Goal: Transaction & Acquisition: Download file/media

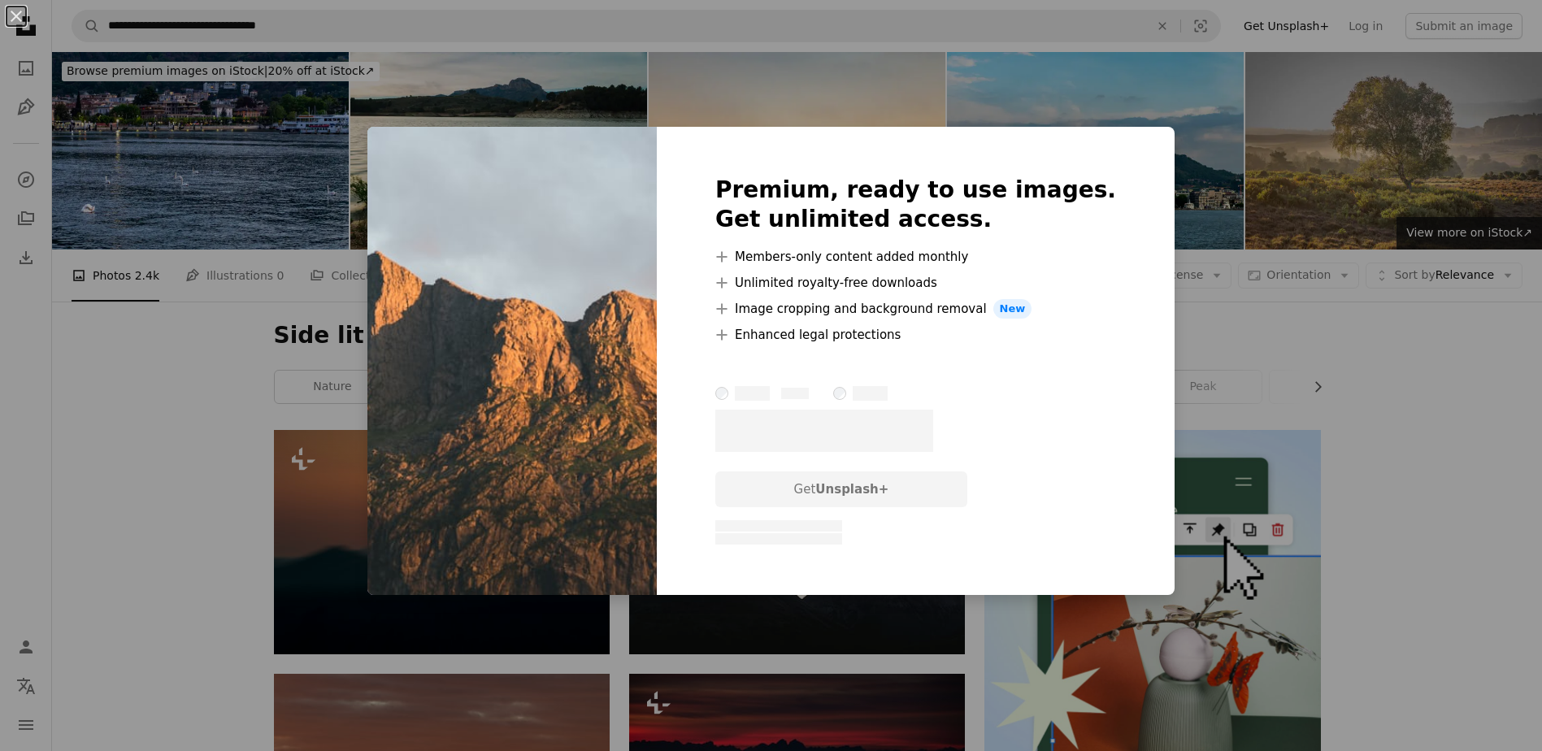
scroll to position [7233, 0]
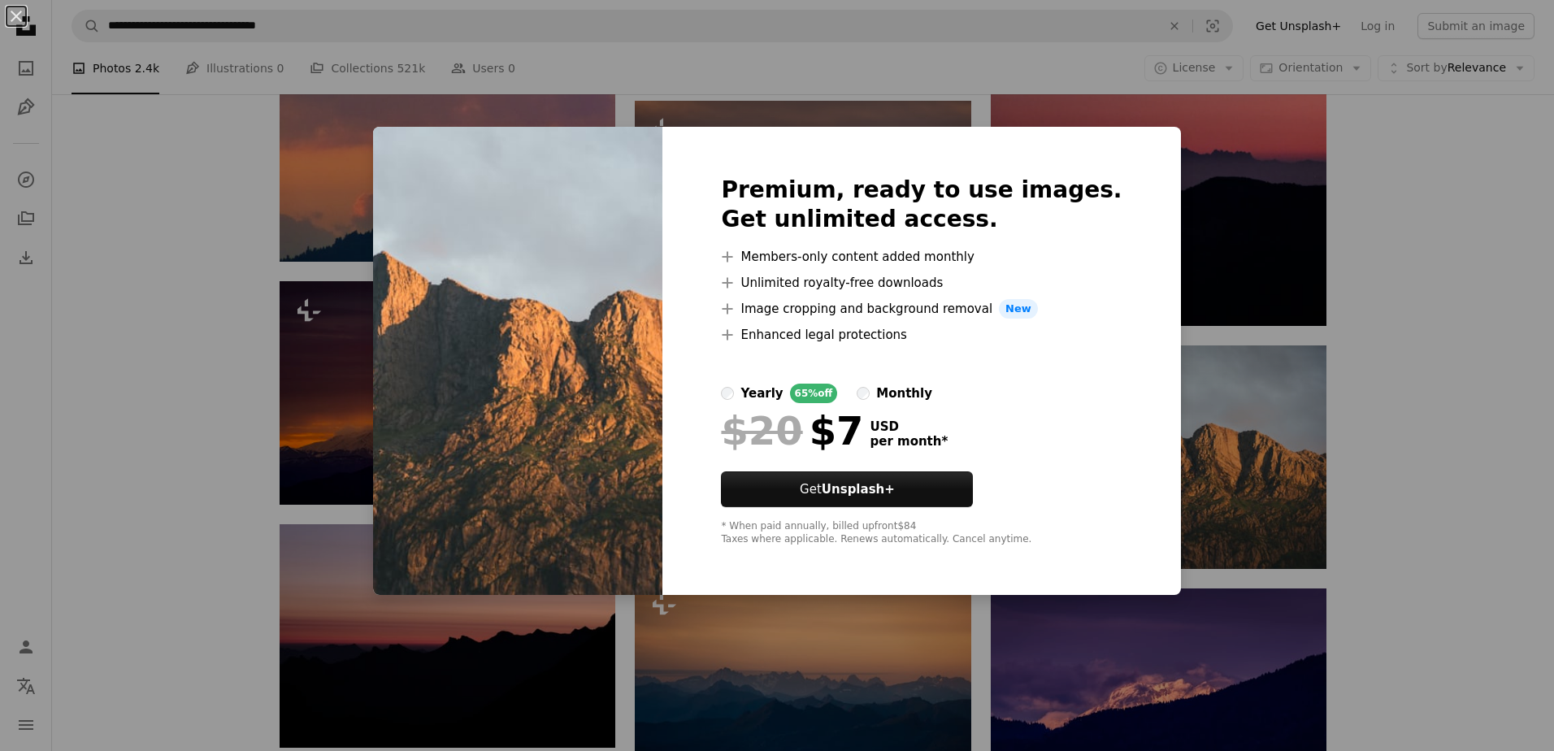
click at [1401, 537] on div "An X shape Premium, ready to use images. Get unlimited access. A plus sign Memb…" at bounding box center [777, 375] width 1554 height 751
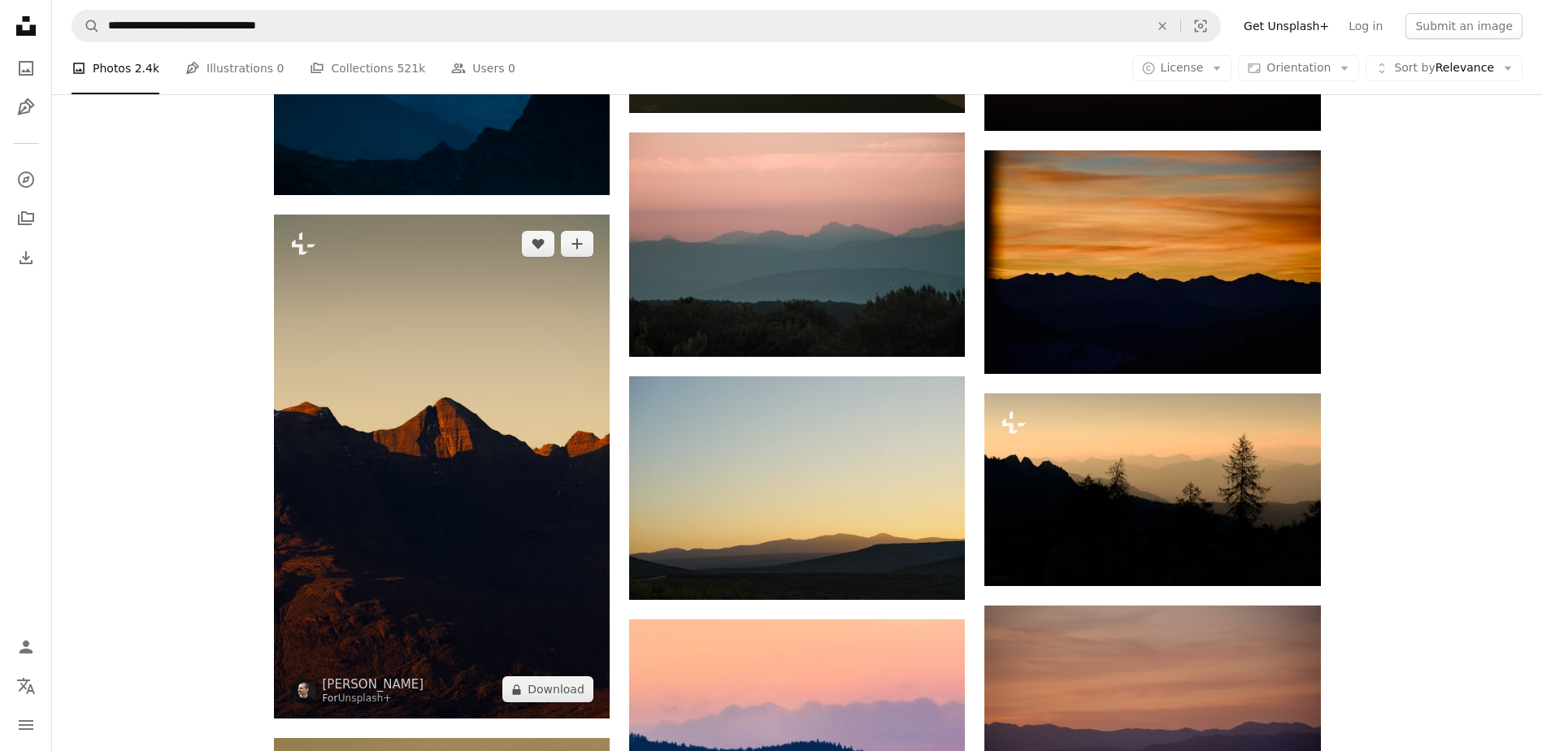
scroll to position [2032, 0]
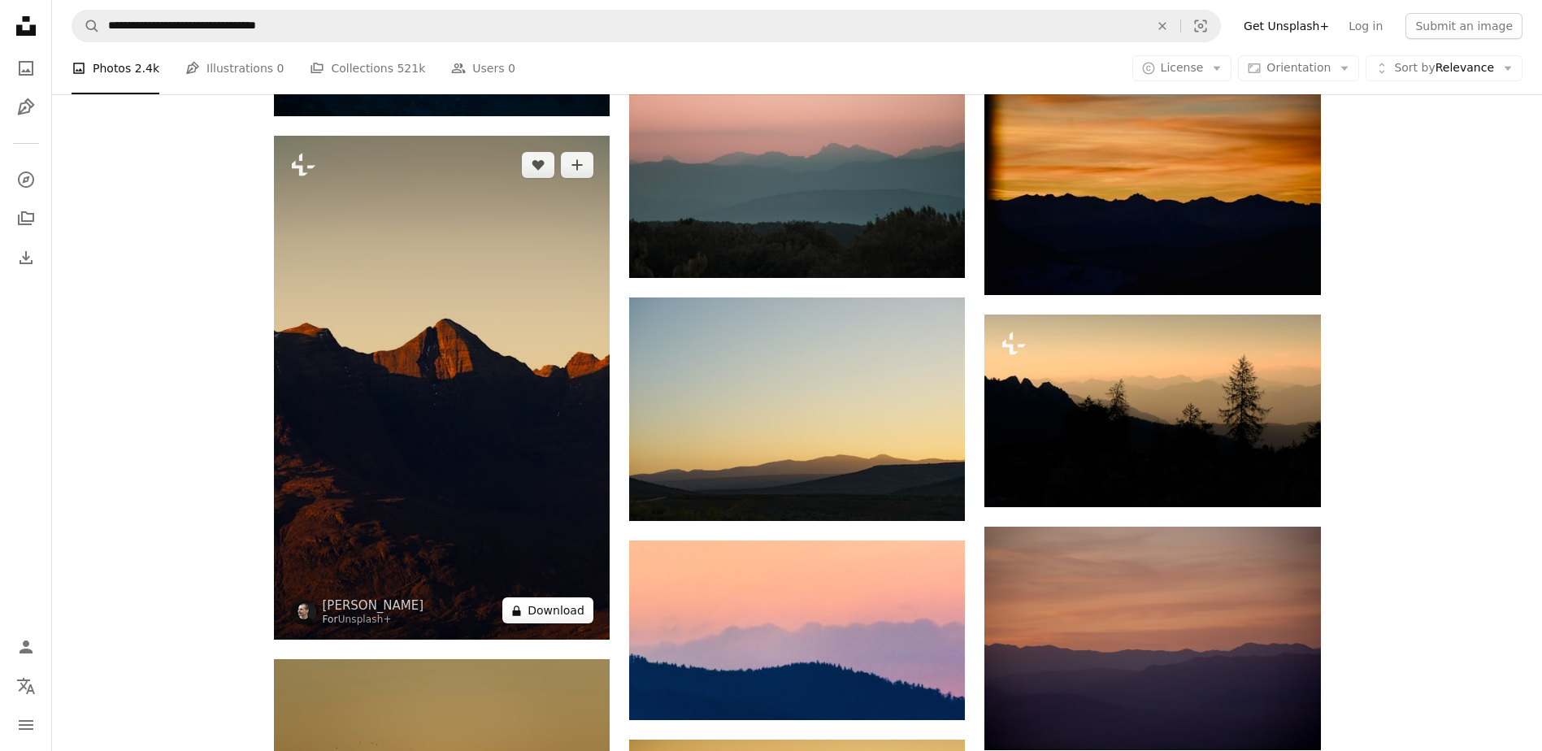
click at [545, 609] on button "A lock Download" at bounding box center [547, 610] width 91 height 26
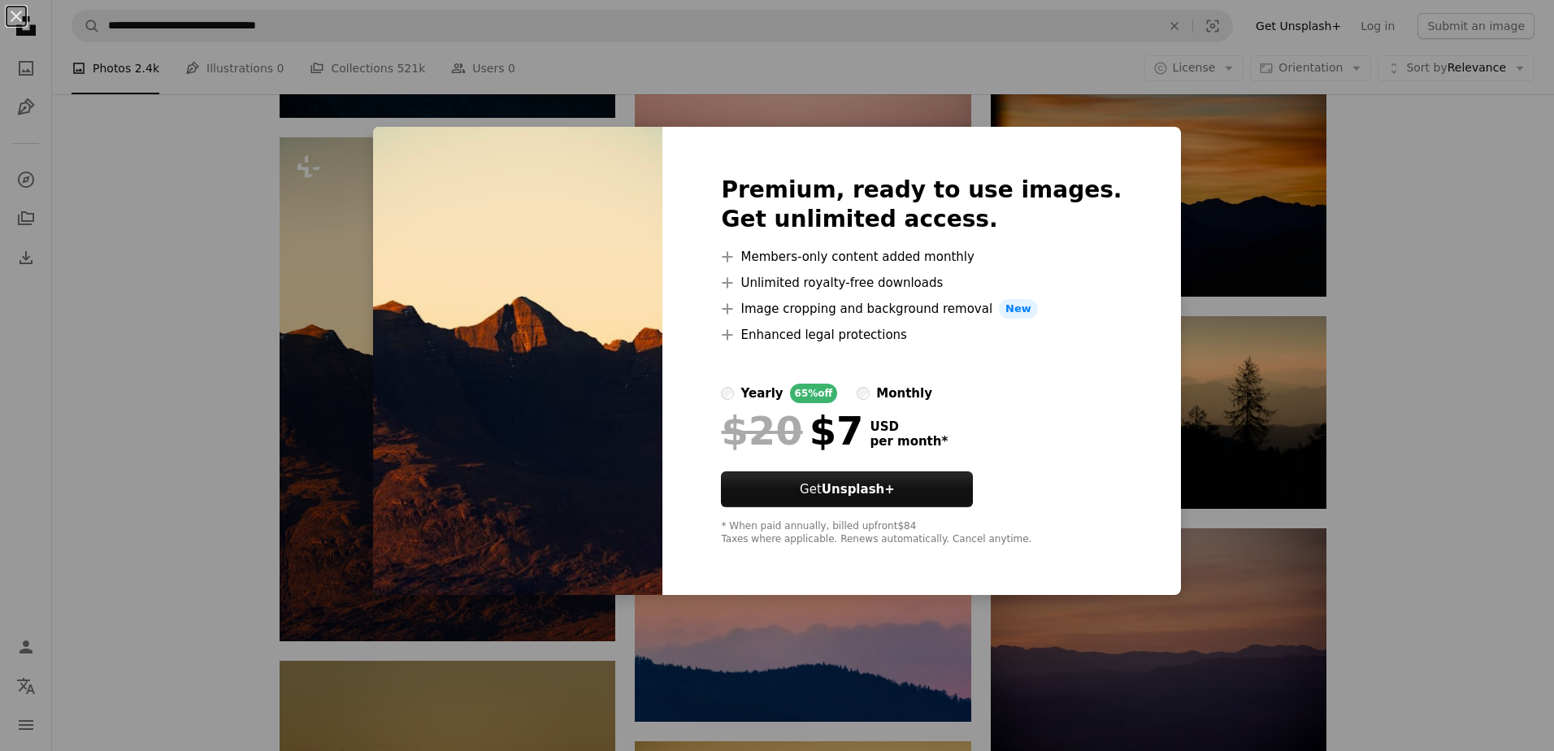
click at [99, 405] on div "An X shape Premium, ready to use images. Get unlimited access. A plus sign Memb…" at bounding box center [777, 375] width 1554 height 751
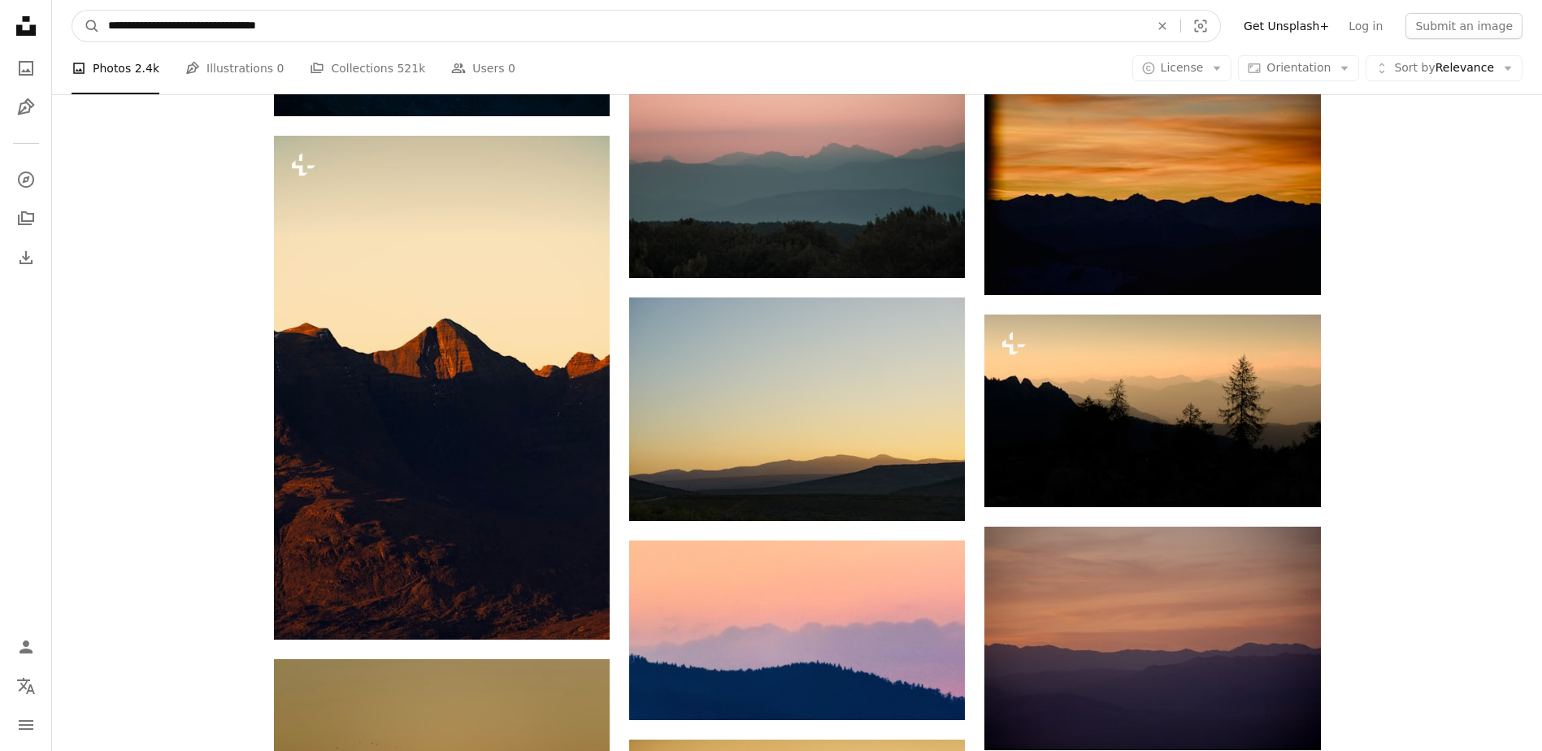
drag, startPoint x: 298, startPoint y: 24, endPoint x: -3, endPoint y: 20, distance: 301.6
type input "**********"
click button "A magnifying glass" at bounding box center [86, 26] width 28 height 31
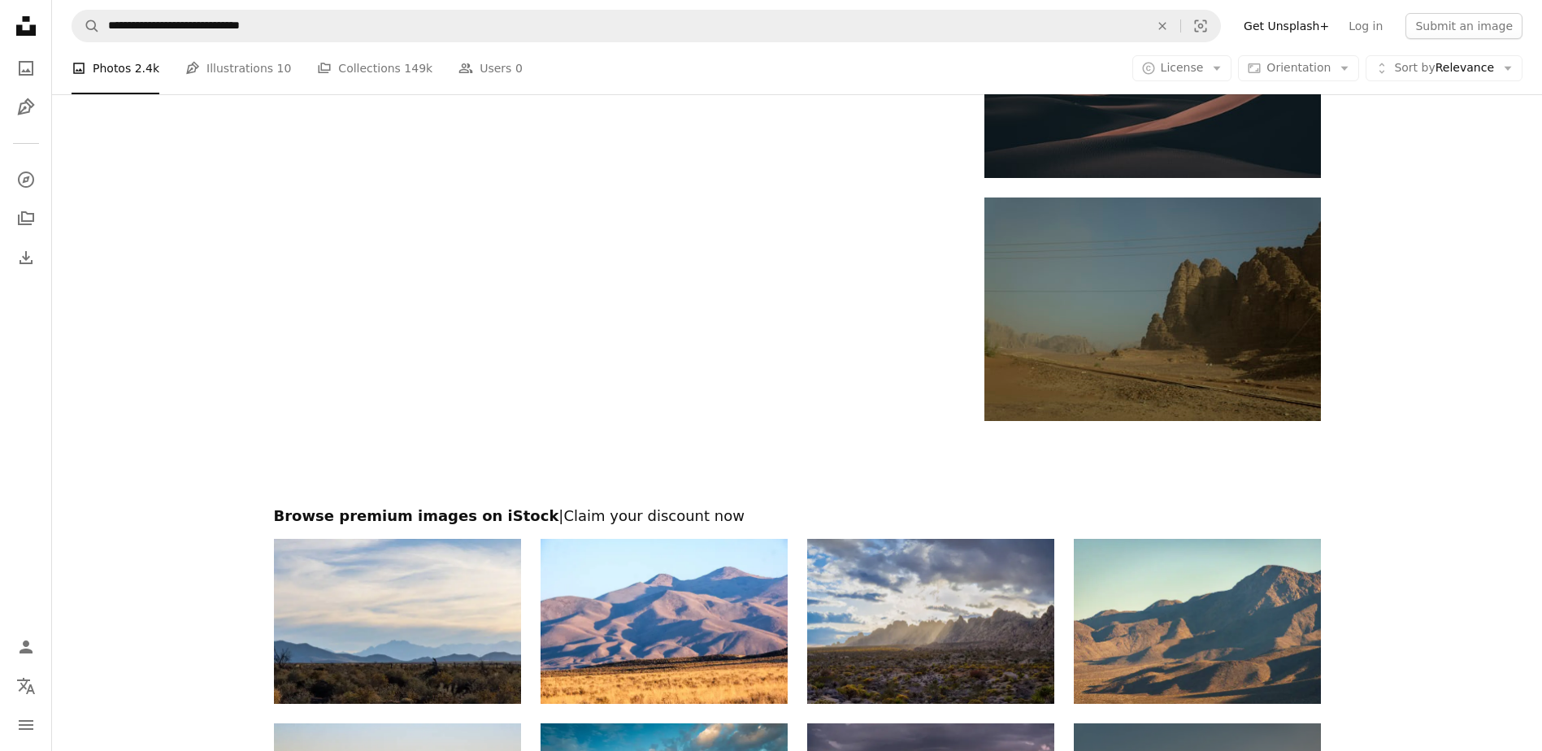
scroll to position [2844, 0]
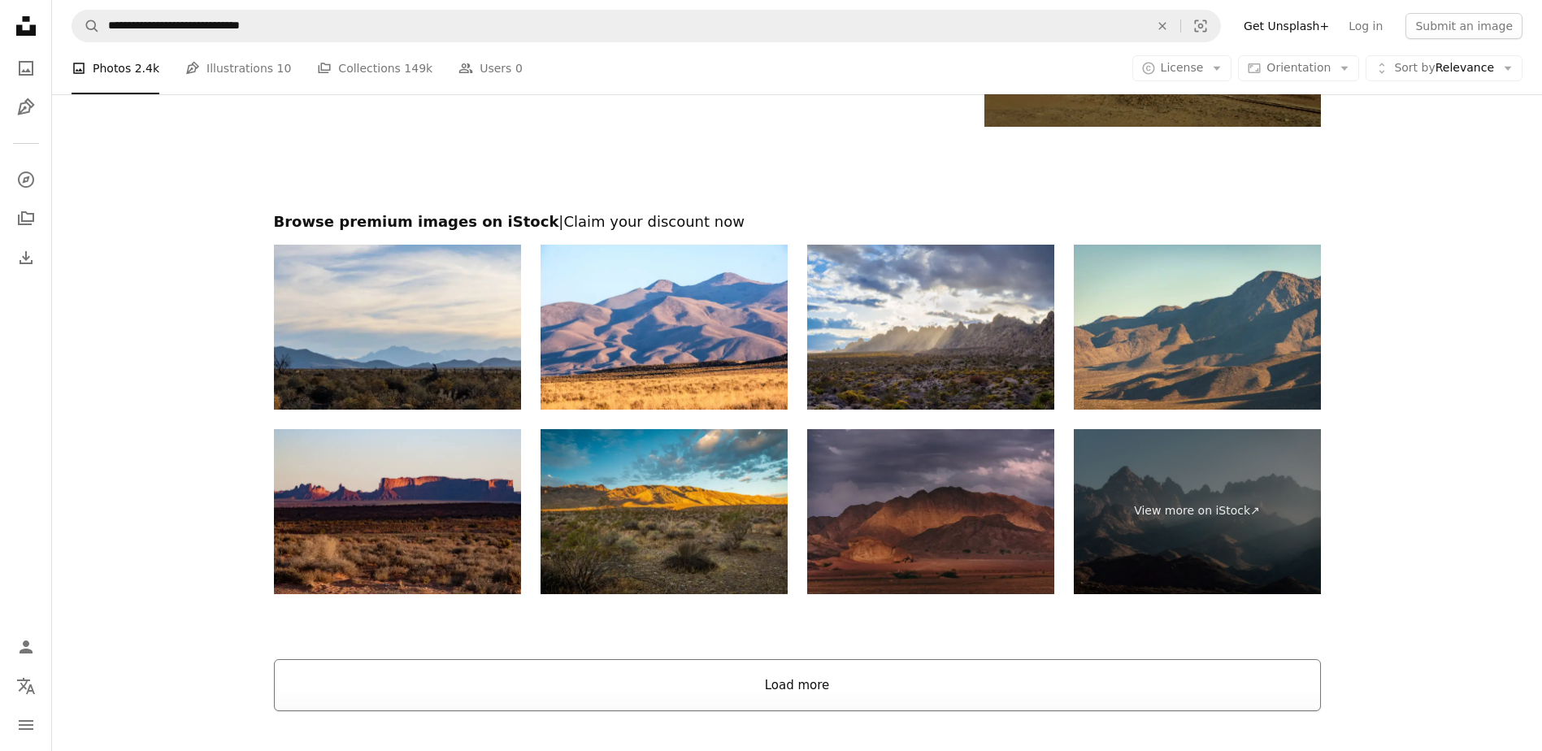
click at [797, 688] on button "Load more" at bounding box center [797, 685] width 1047 height 52
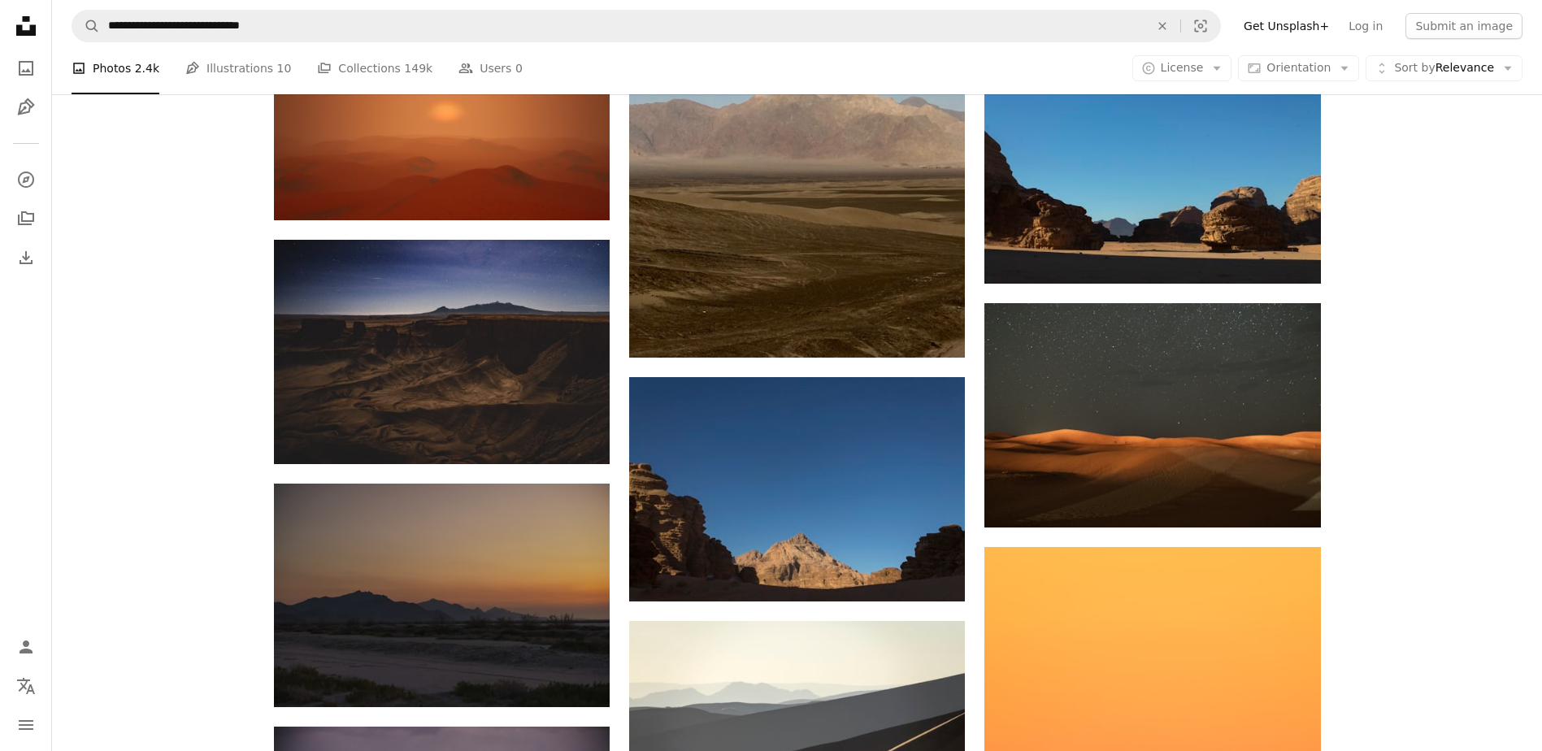
scroll to position [6420, 0]
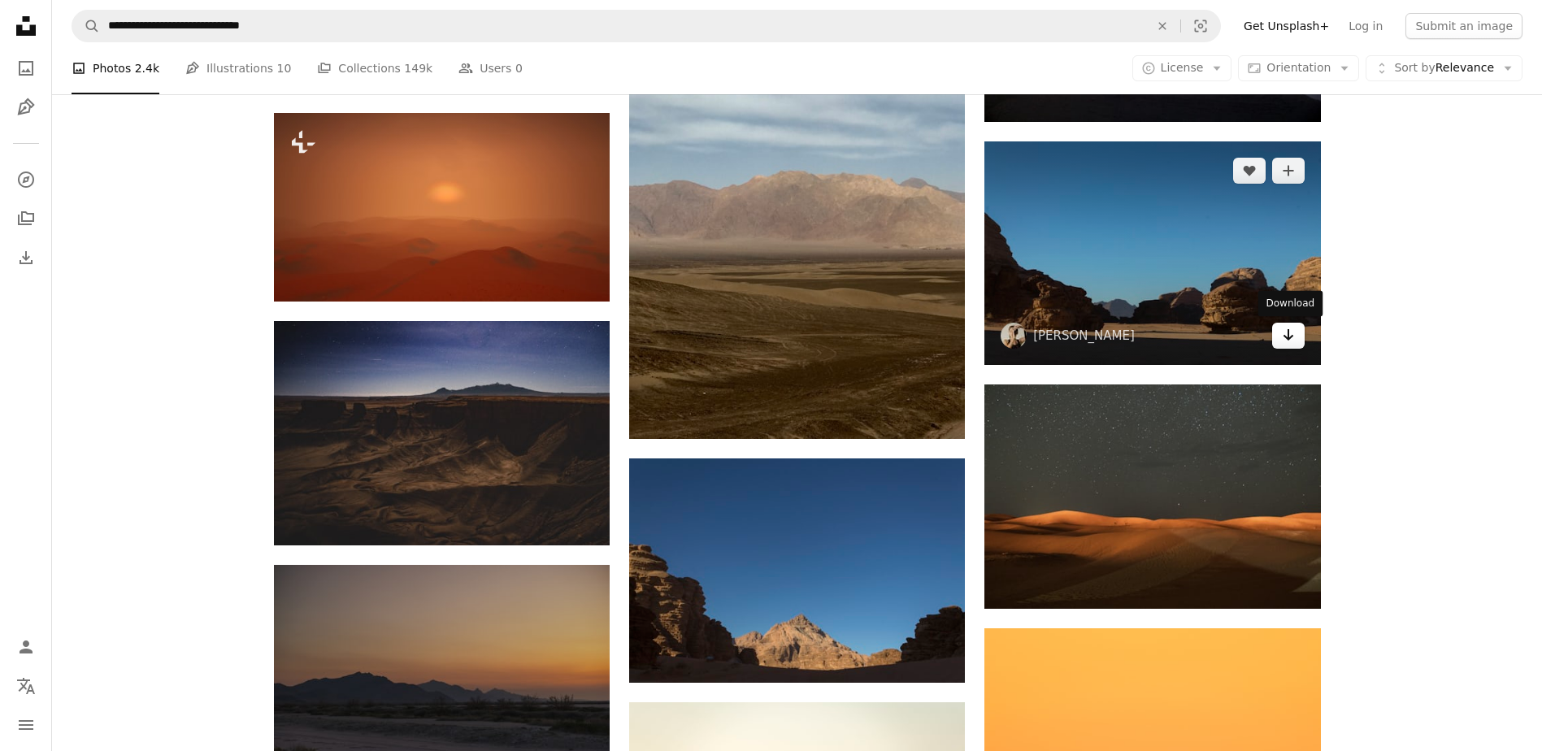
click at [1286, 336] on icon "Download" at bounding box center [1287, 334] width 11 height 11
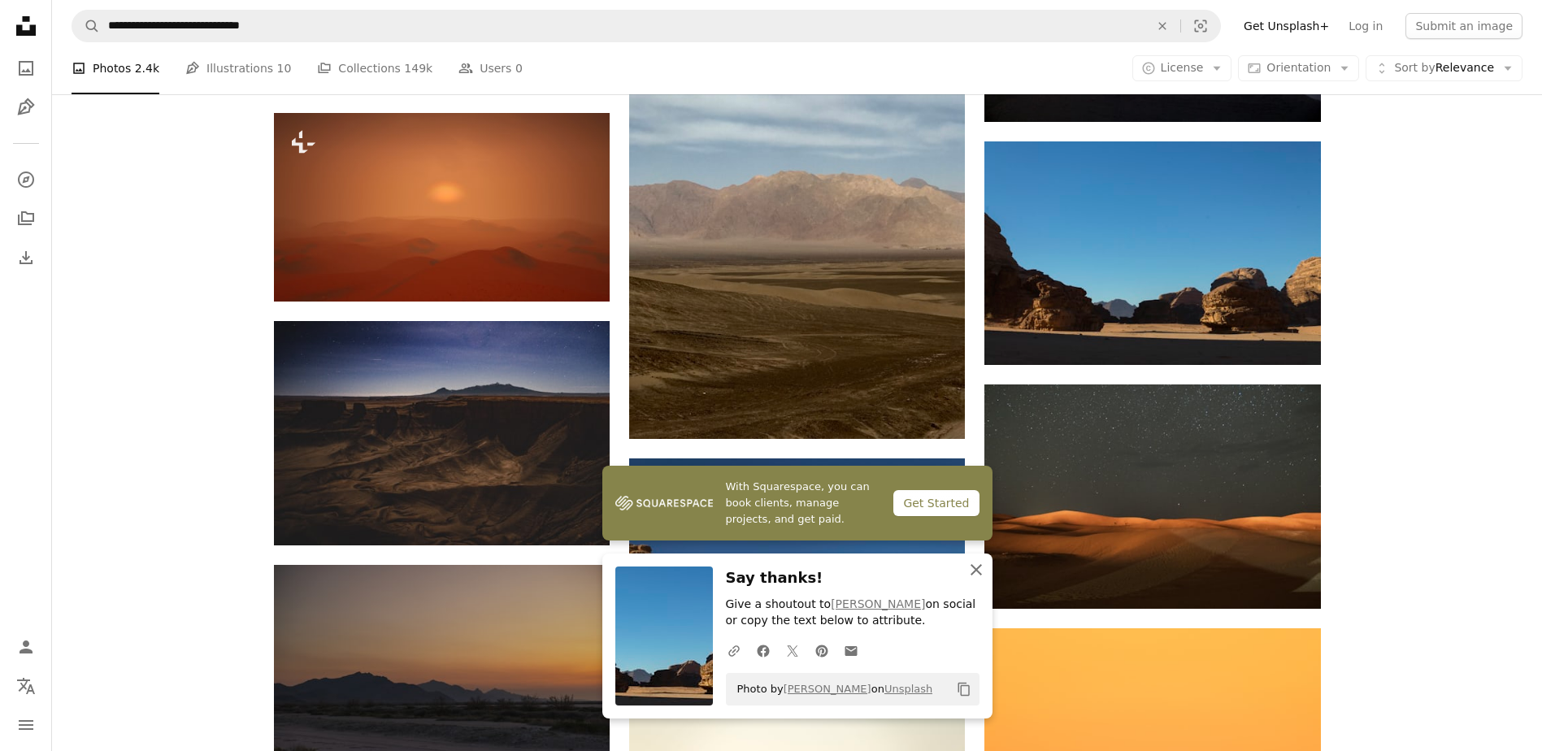
click at [977, 569] on icon "button" at bounding box center [975, 569] width 11 height 11
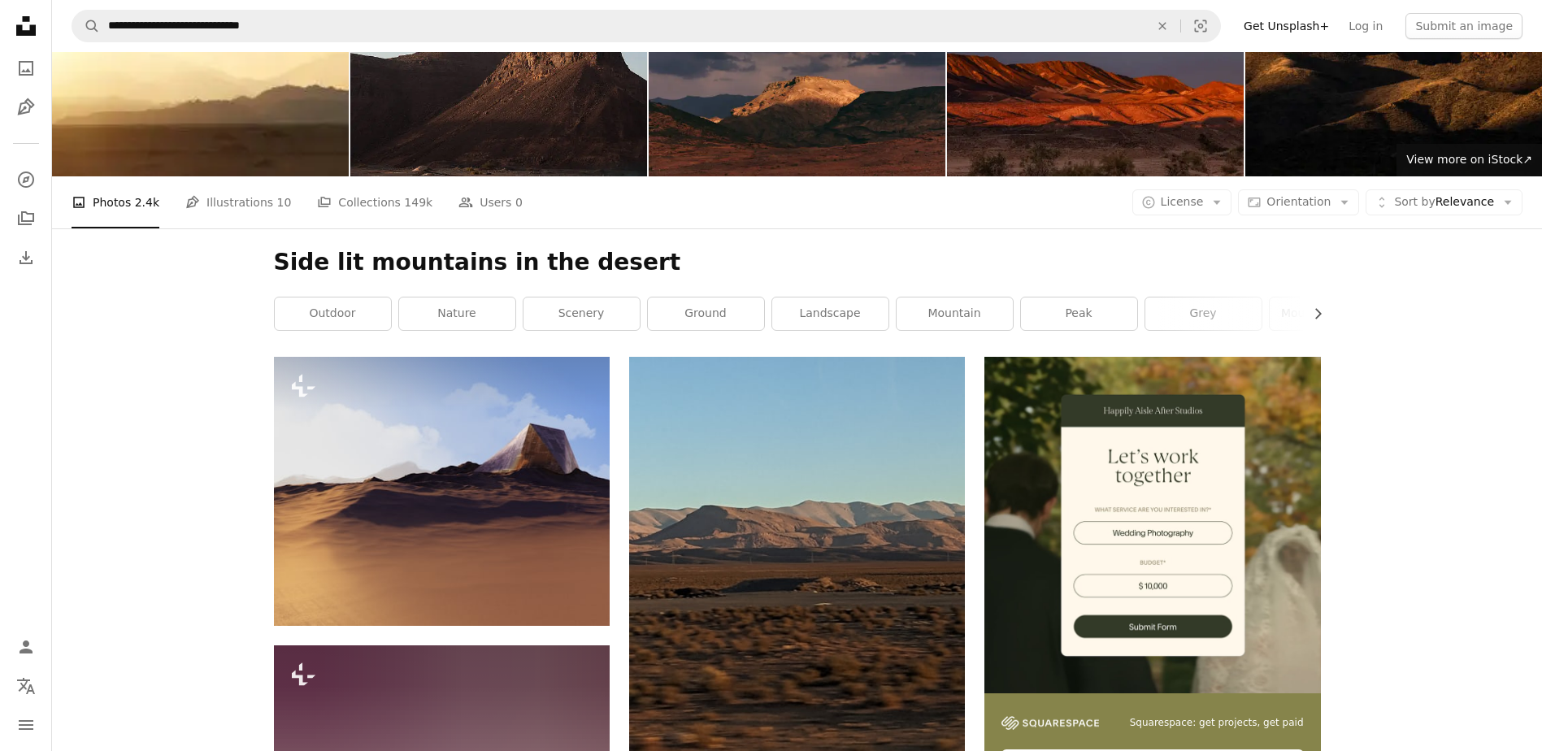
scroll to position [0, 0]
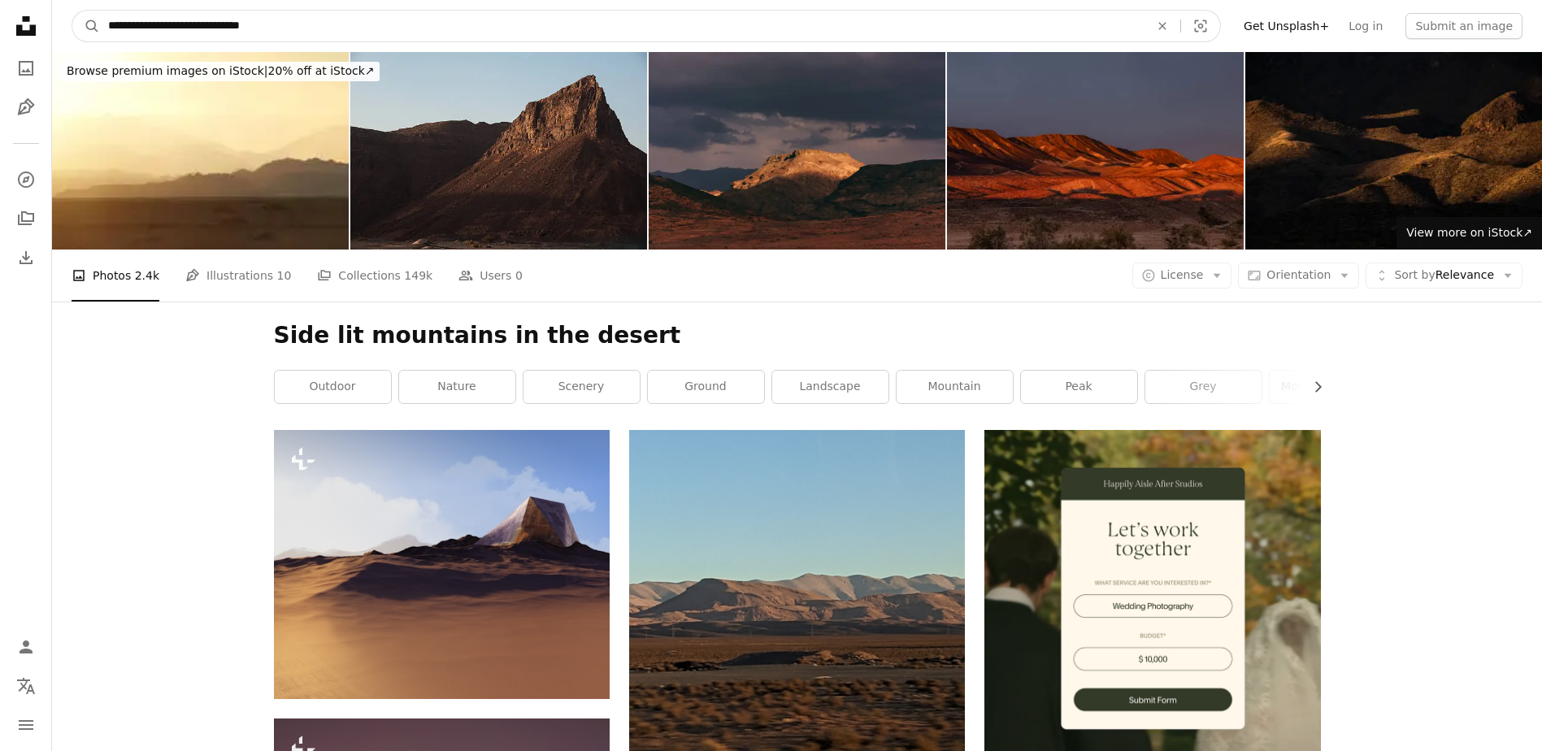
drag, startPoint x: 272, startPoint y: 27, endPoint x: 0, endPoint y: 37, distance: 272.4
type input "**********"
click at [72, 11] on button "A magnifying glass" at bounding box center [86, 26] width 28 height 31
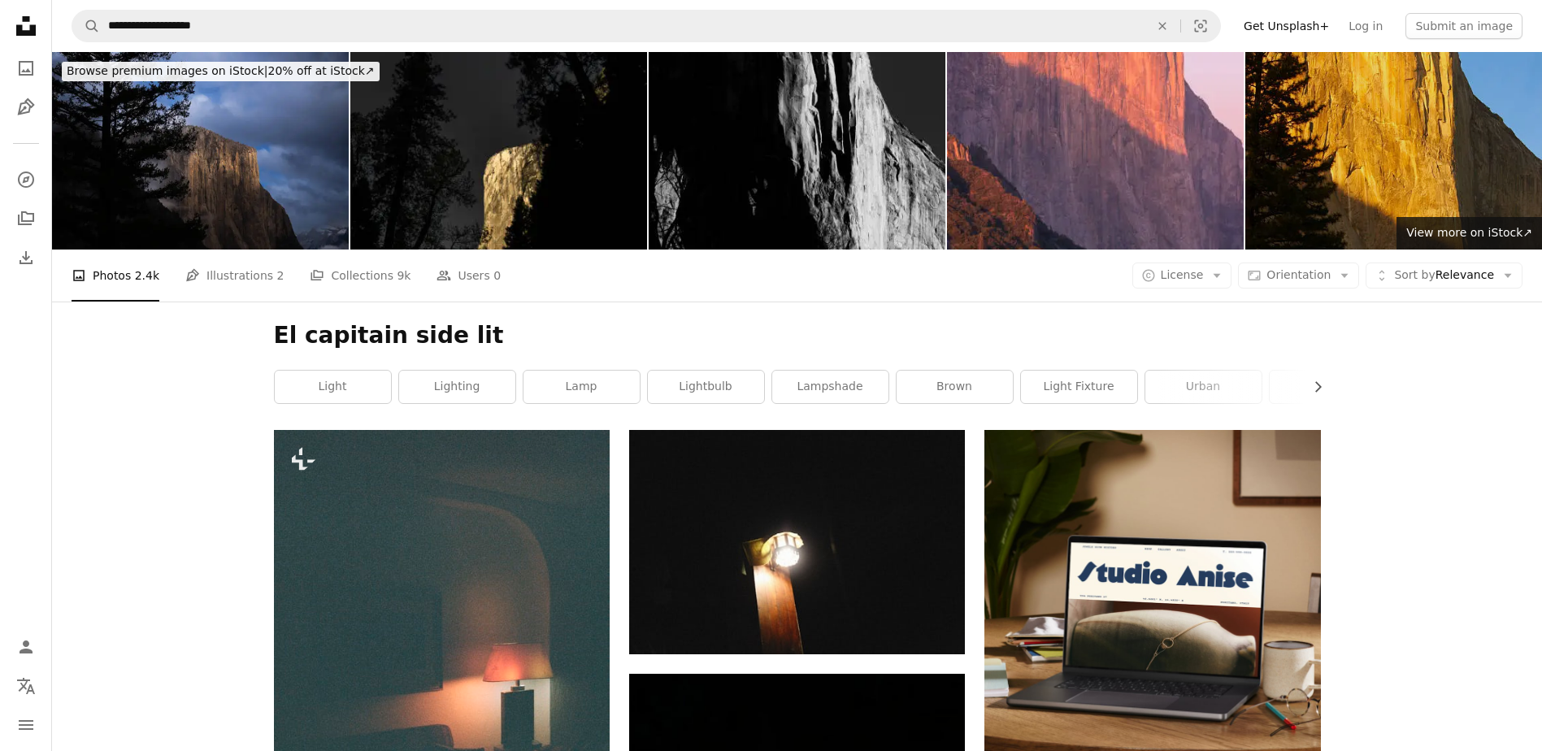
click at [1389, 149] on img at bounding box center [1393, 150] width 297 height 197
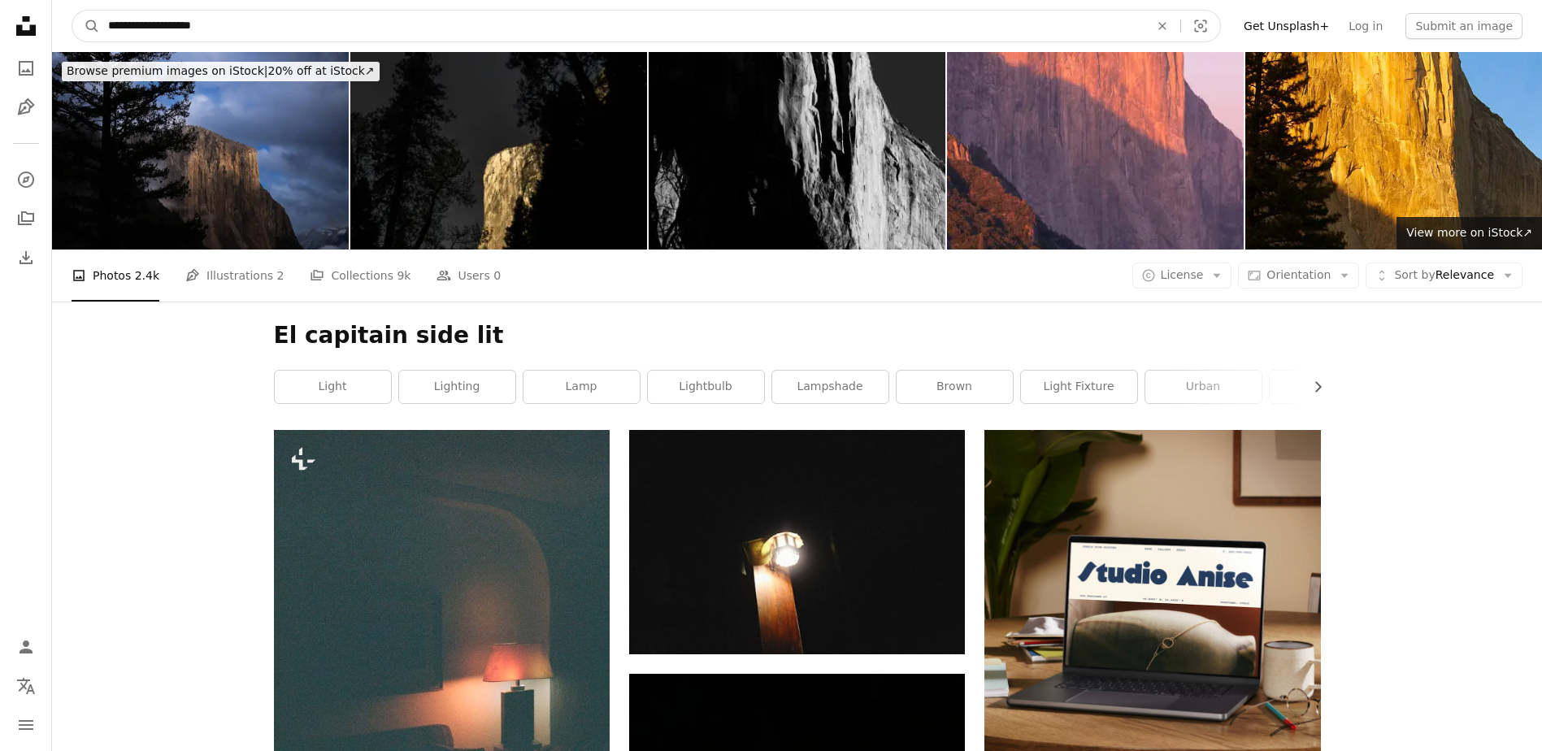
drag, startPoint x: 202, startPoint y: 25, endPoint x: 21, endPoint y: 31, distance: 181.3
type input "**********"
click button "A magnifying glass" at bounding box center [86, 26] width 28 height 31
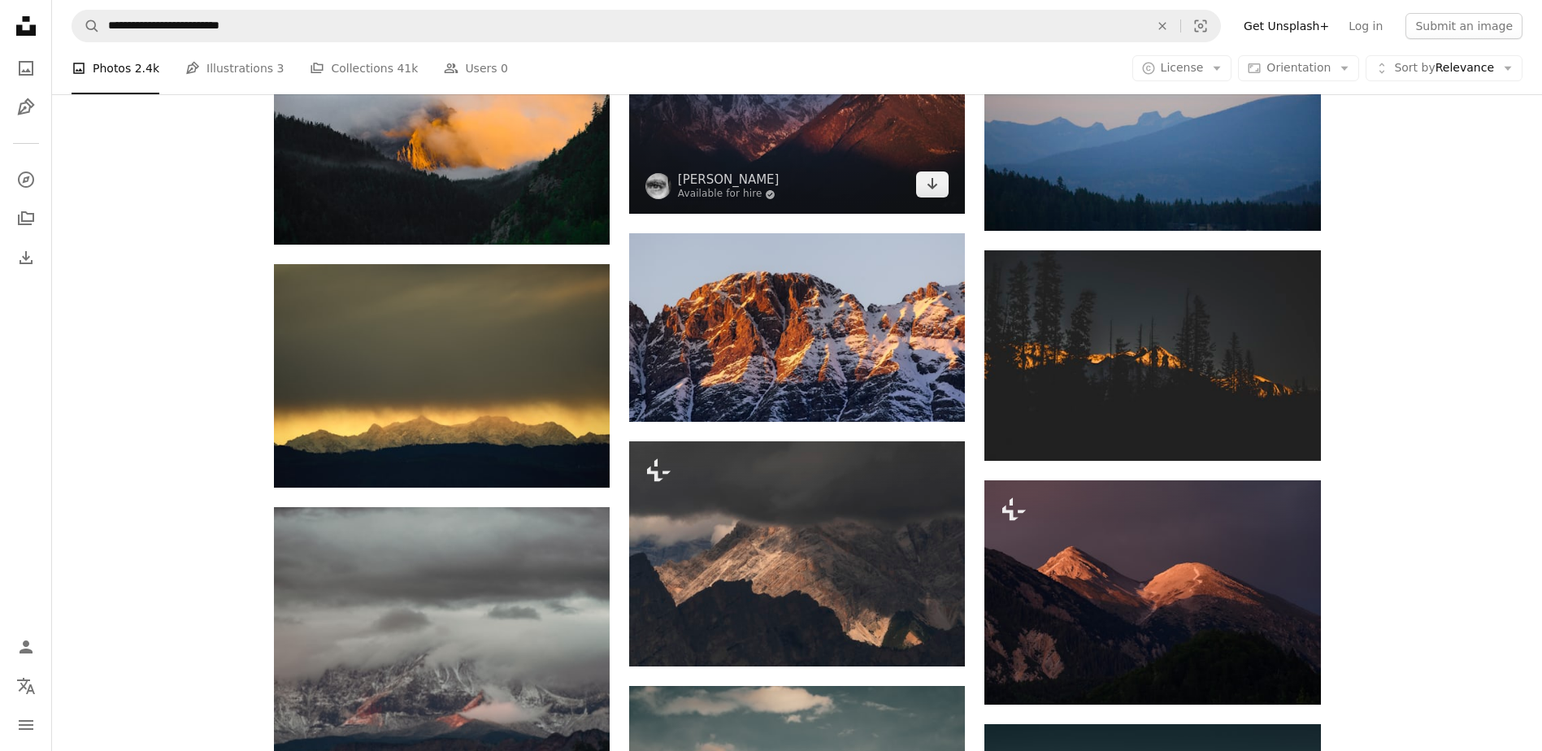
scroll to position [894, 0]
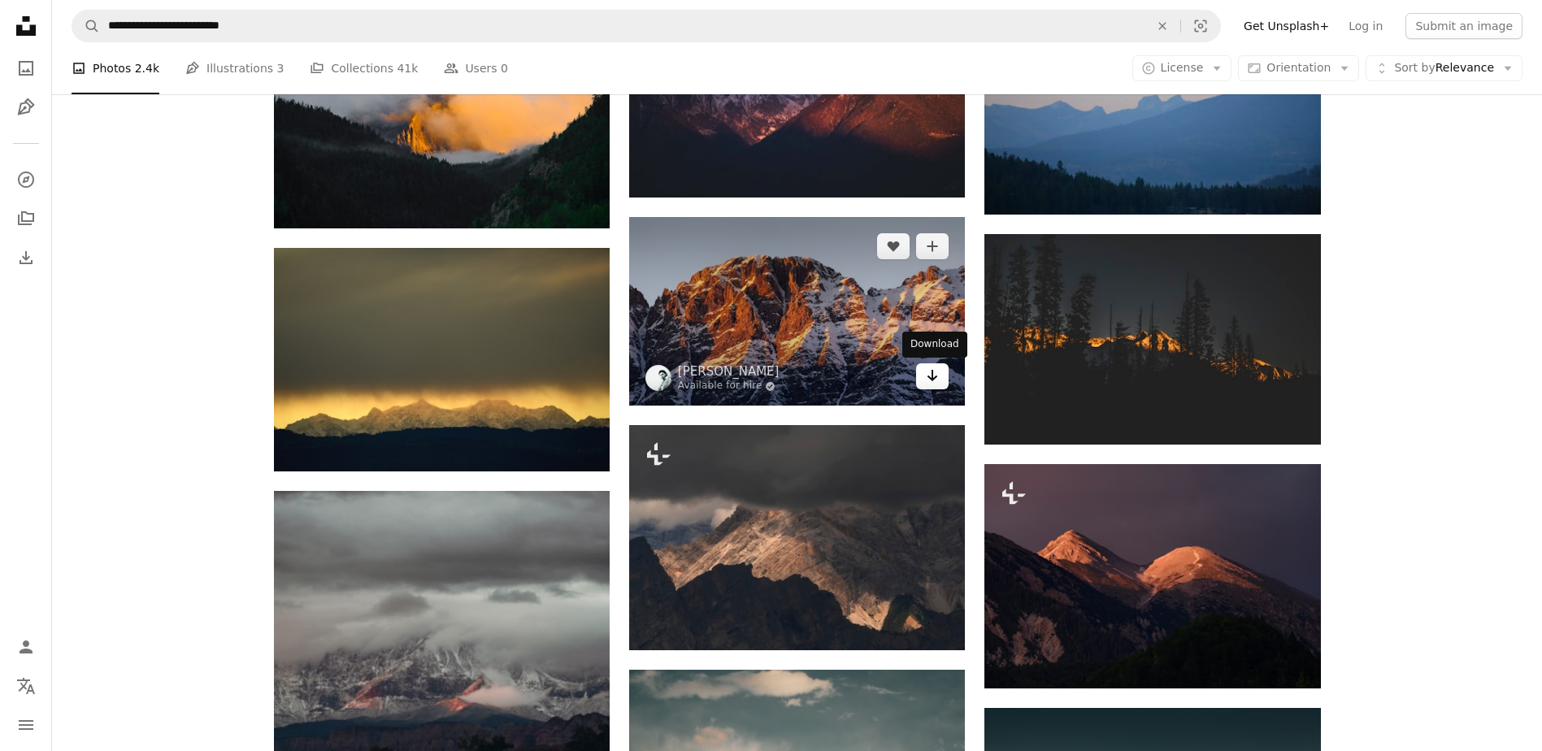
click at [929, 379] on icon "Download" at bounding box center [932, 375] width 11 height 11
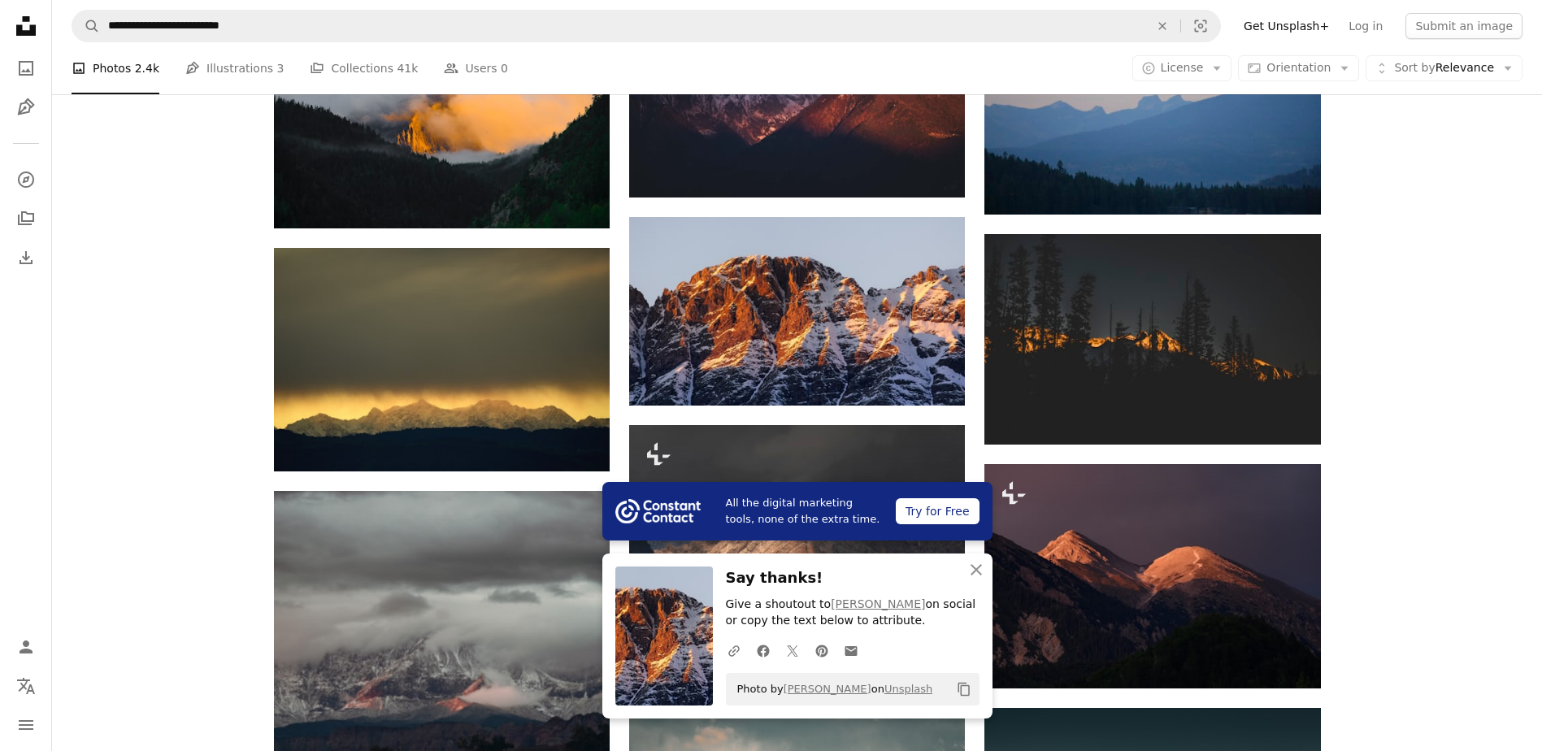
click at [943, 510] on div "Try for Free" at bounding box center [937, 511] width 83 height 26
click at [974, 567] on icon "button" at bounding box center [975, 569] width 11 height 11
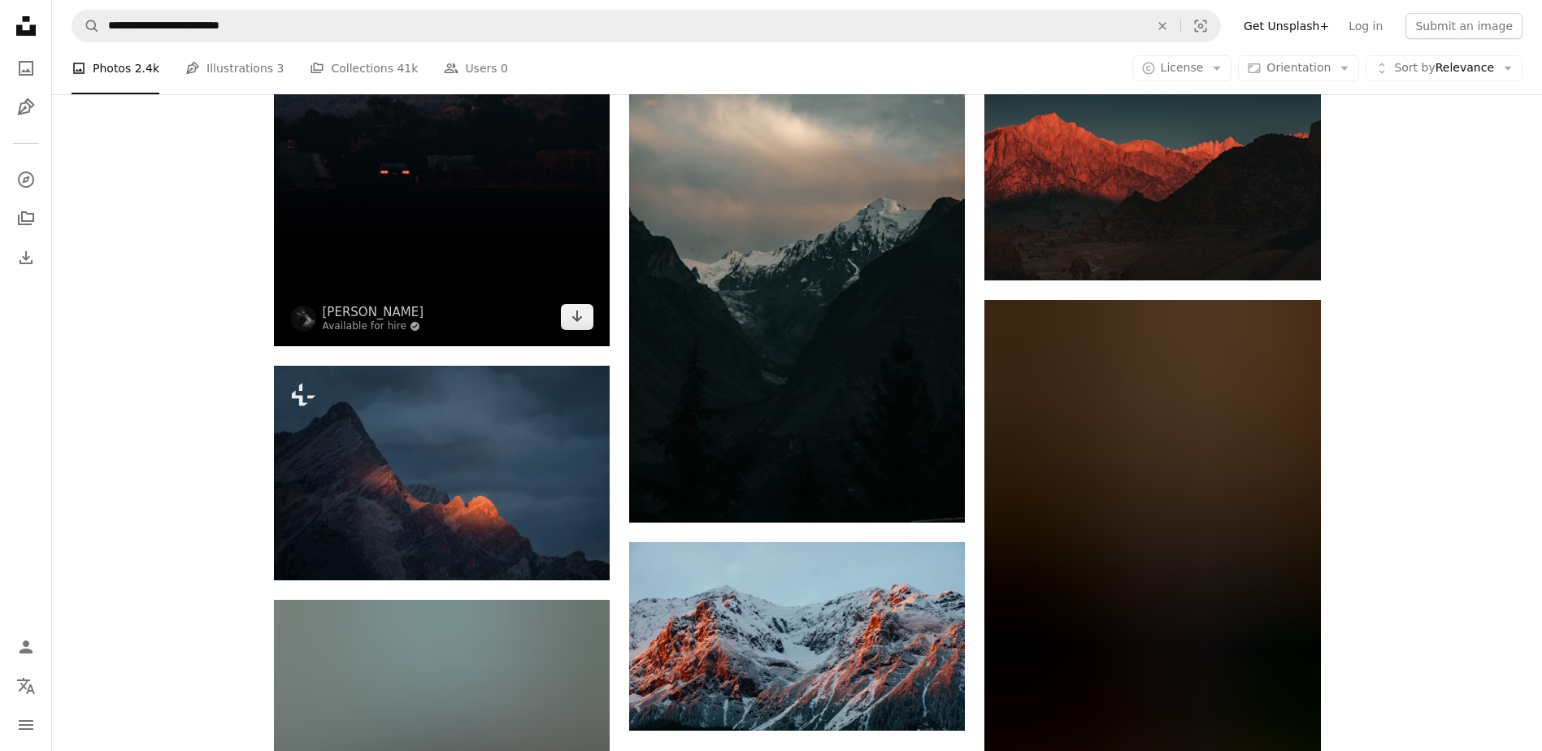
scroll to position [1625, 0]
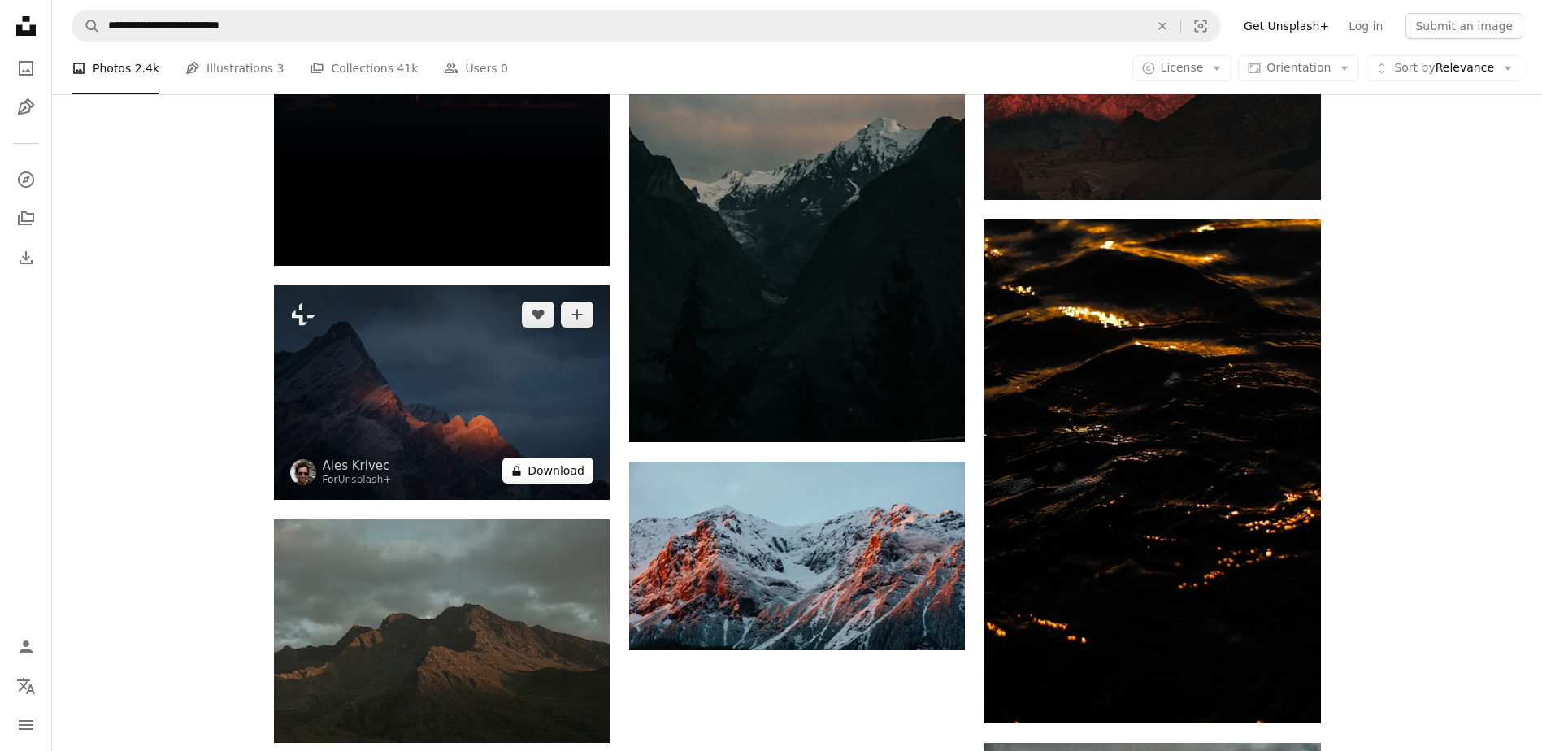
click at [569, 472] on button "A lock Download" at bounding box center [547, 471] width 91 height 26
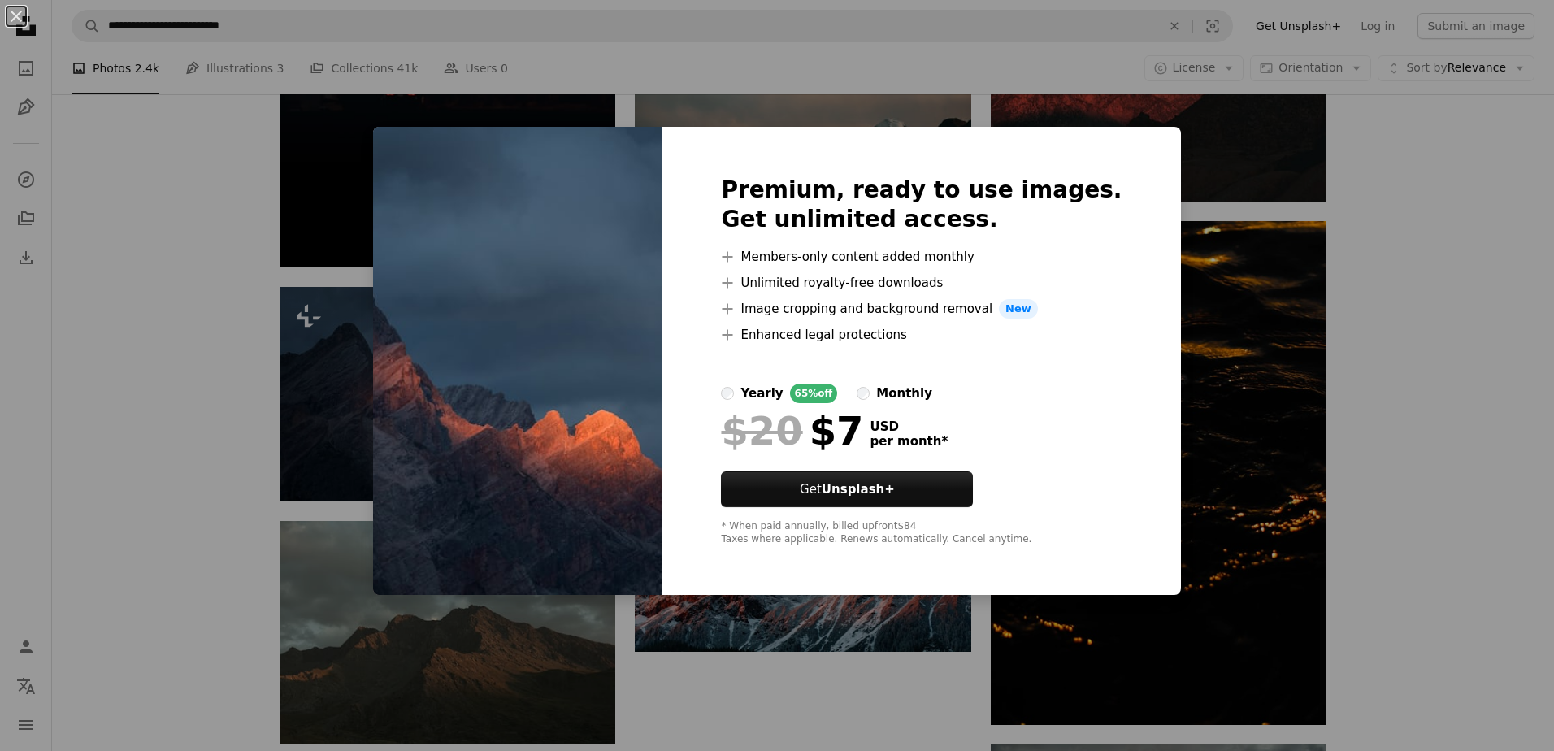
click at [193, 189] on div "An X shape Premium, ready to use images. Get unlimited access. A plus sign Memb…" at bounding box center [777, 375] width 1554 height 751
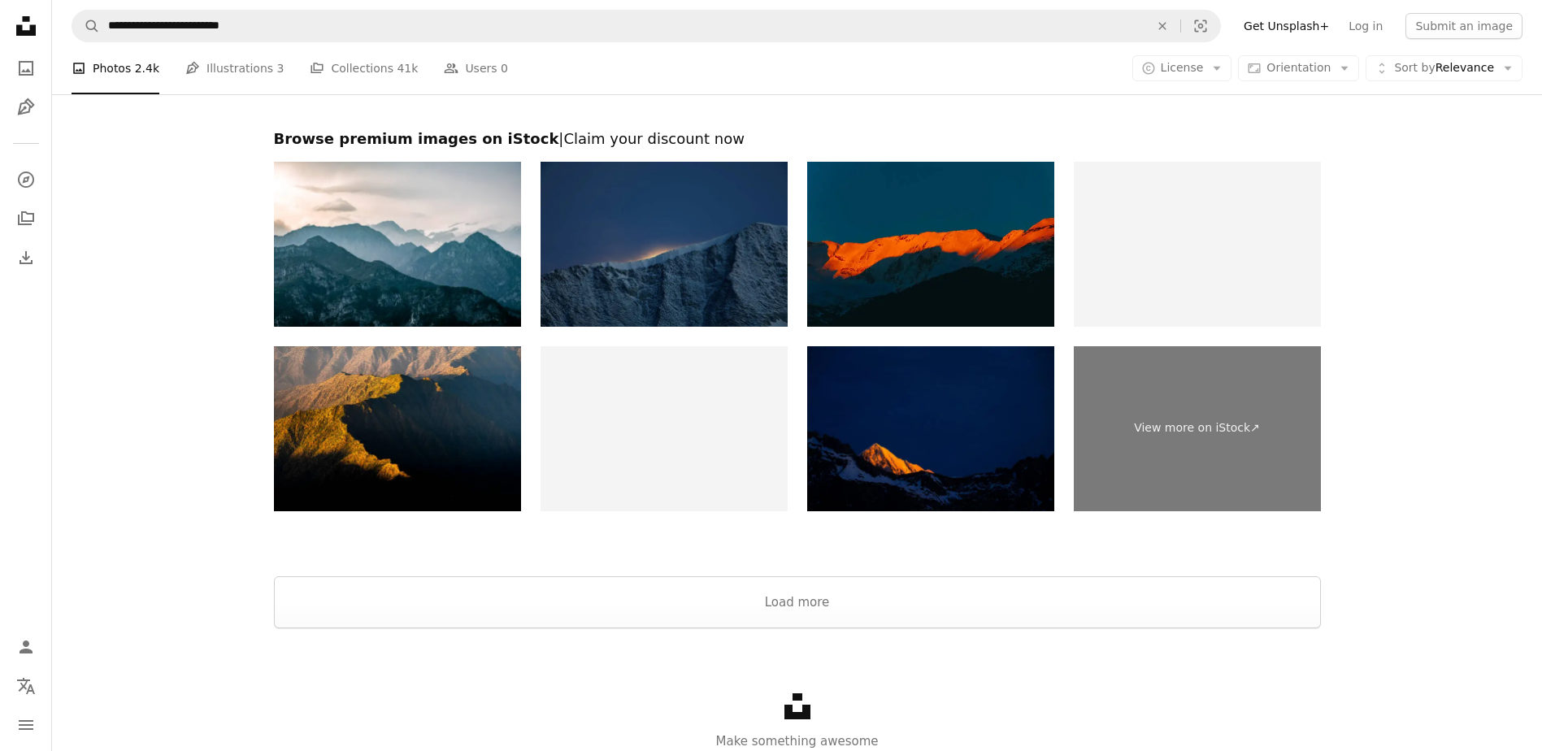
scroll to position [2601, 0]
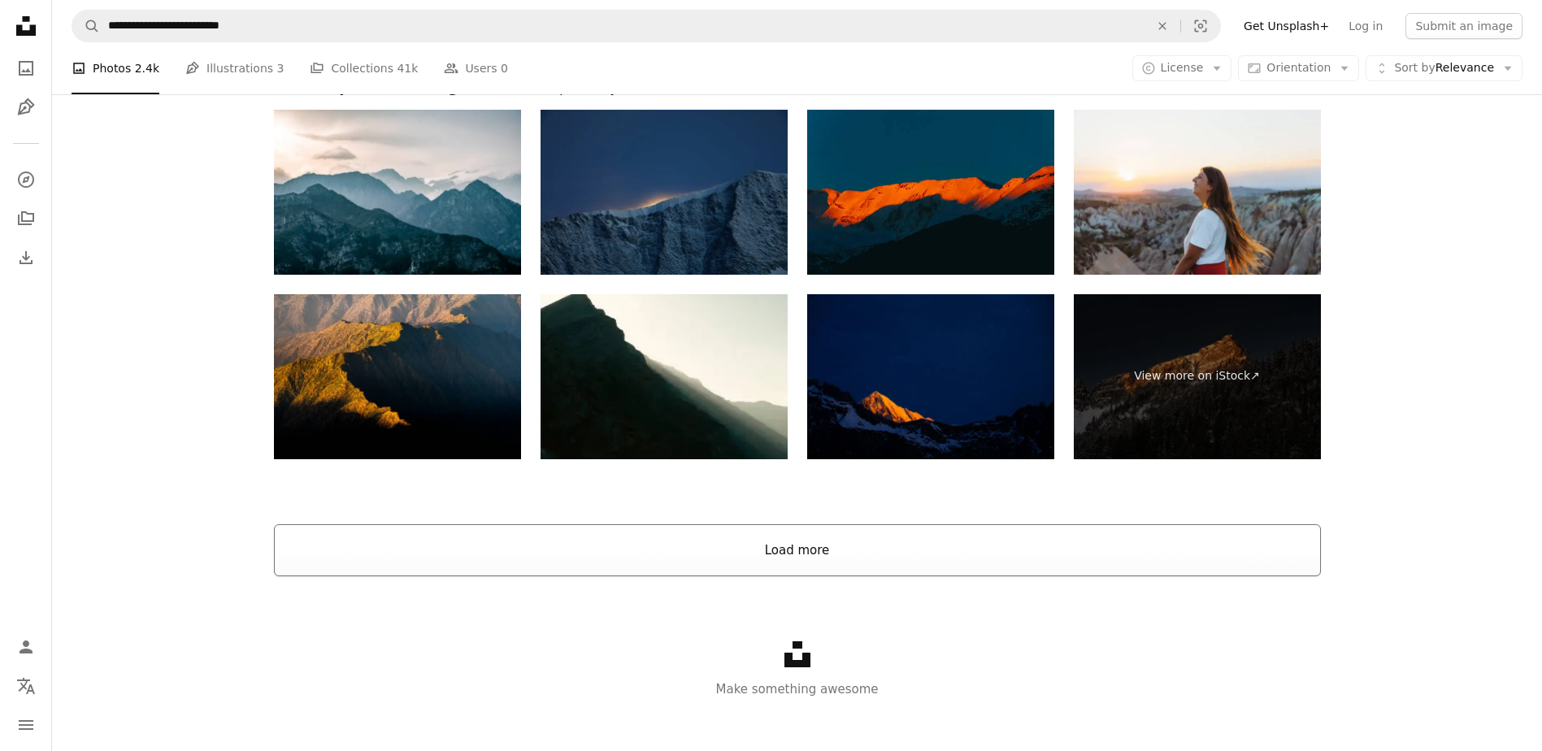
click at [803, 556] on button "Load more" at bounding box center [797, 550] width 1047 height 52
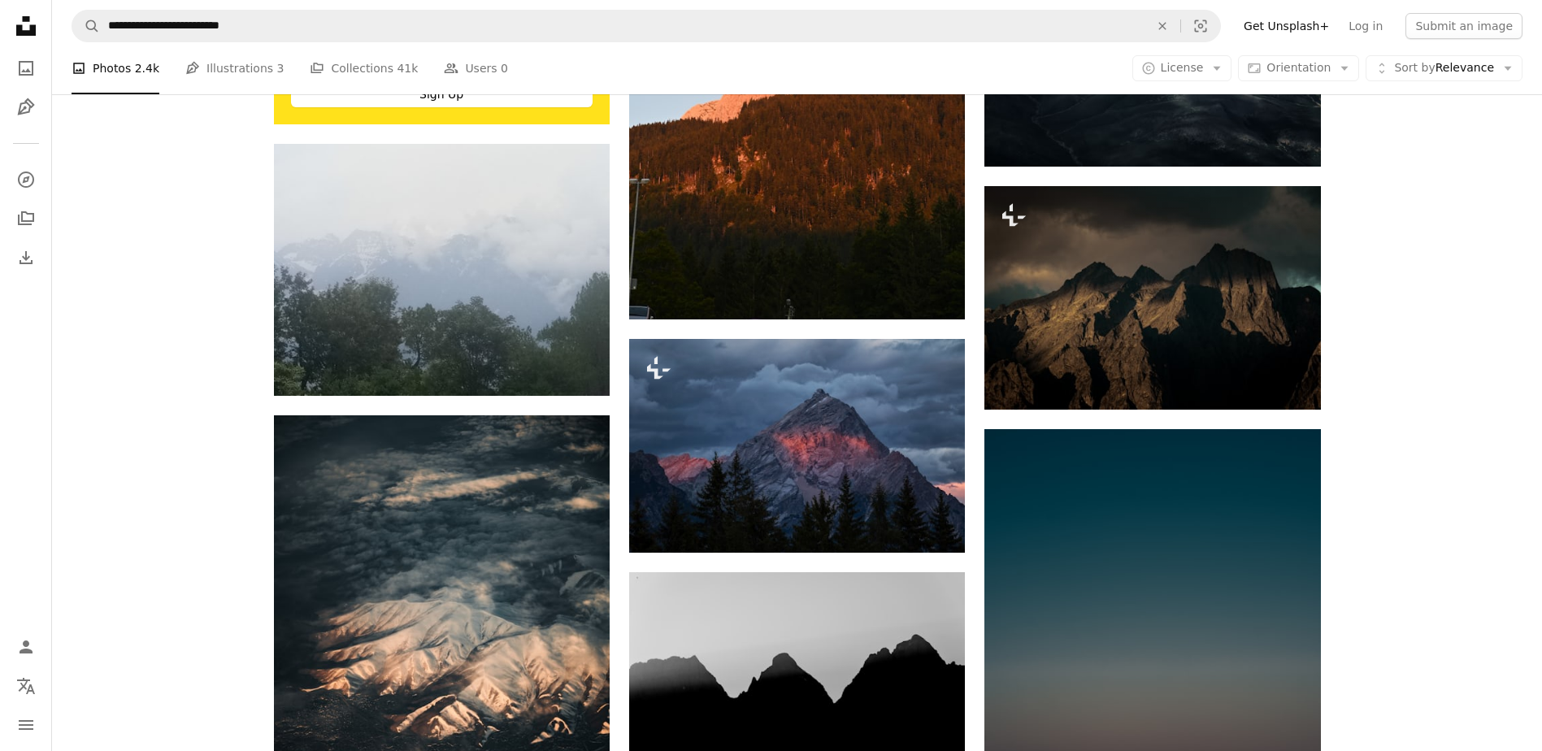
scroll to position [3413, 0]
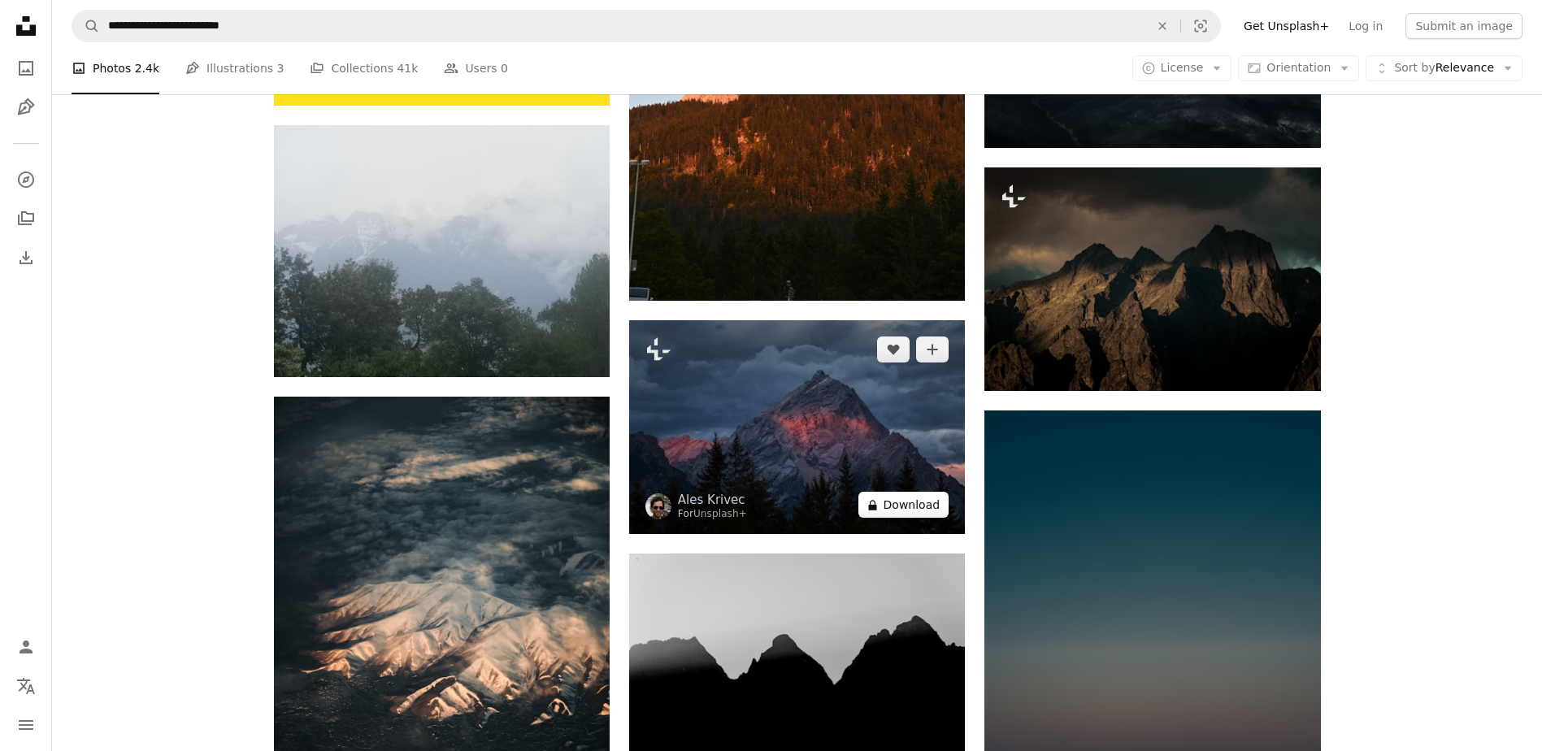
click at [926, 504] on button "A lock Download" at bounding box center [903, 505] width 91 height 26
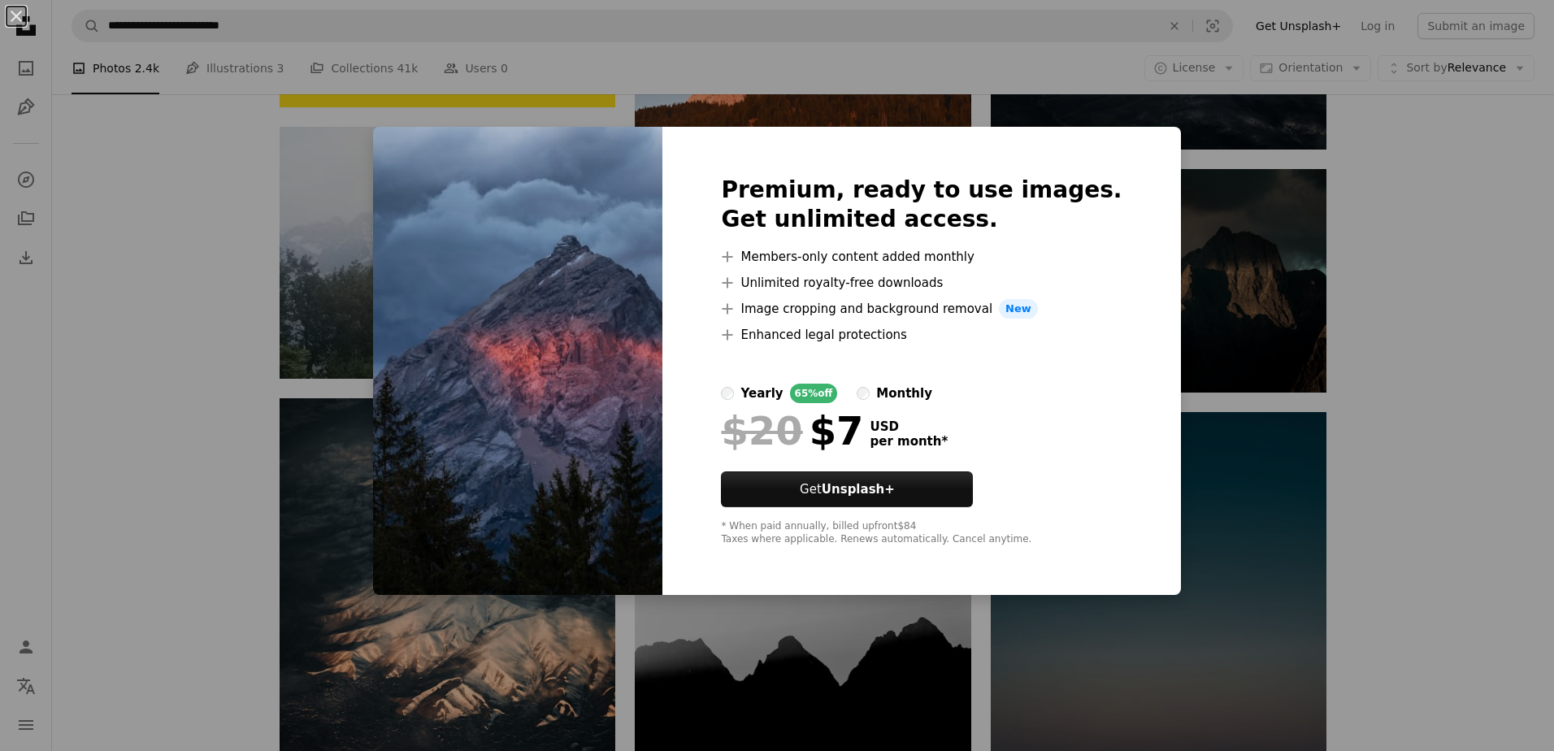
click at [233, 349] on div "An X shape Premium, ready to use images. Get unlimited access. A plus sign Memb…" at bounding box center [777, 375] width 1554 height 751
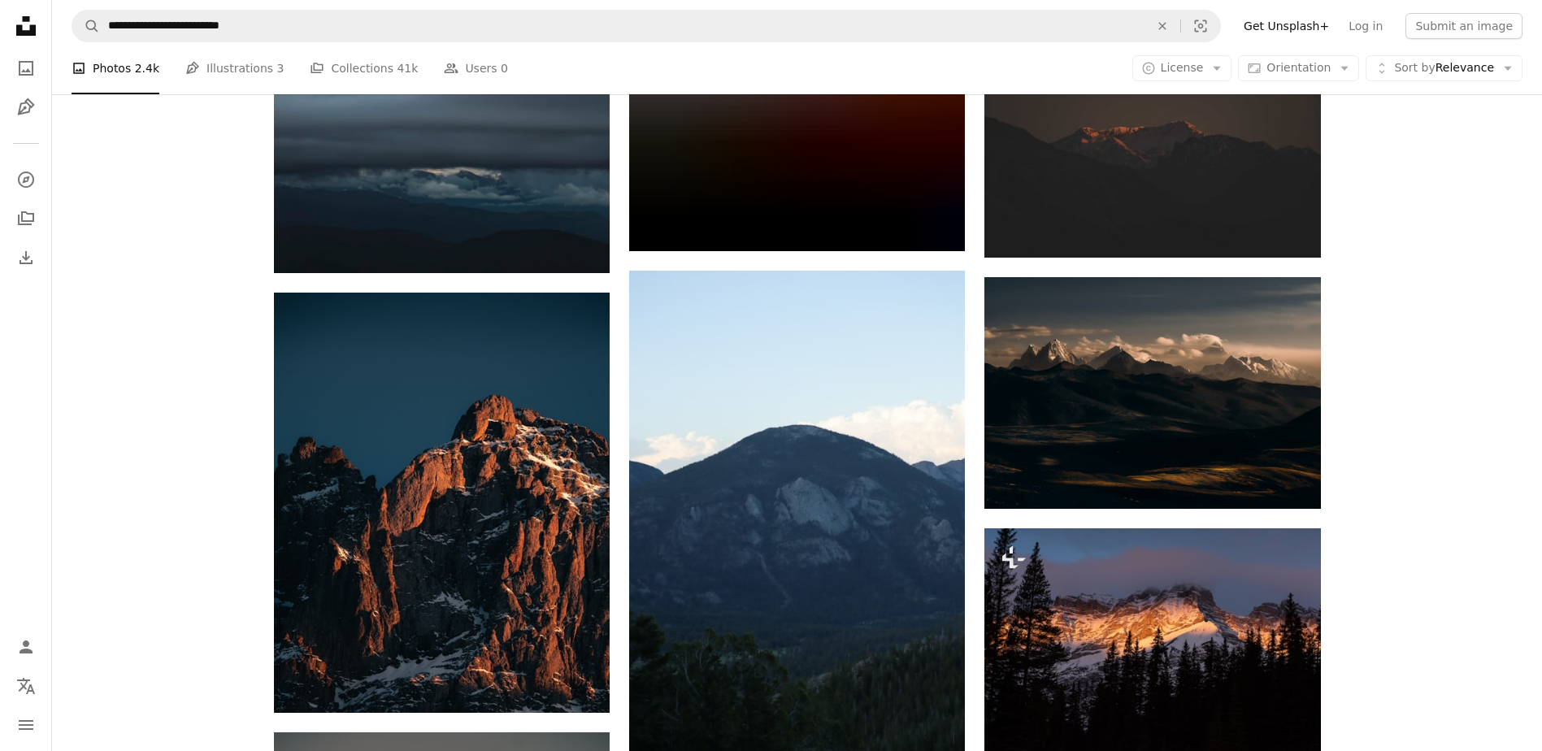
scroll to position [4876, 0]
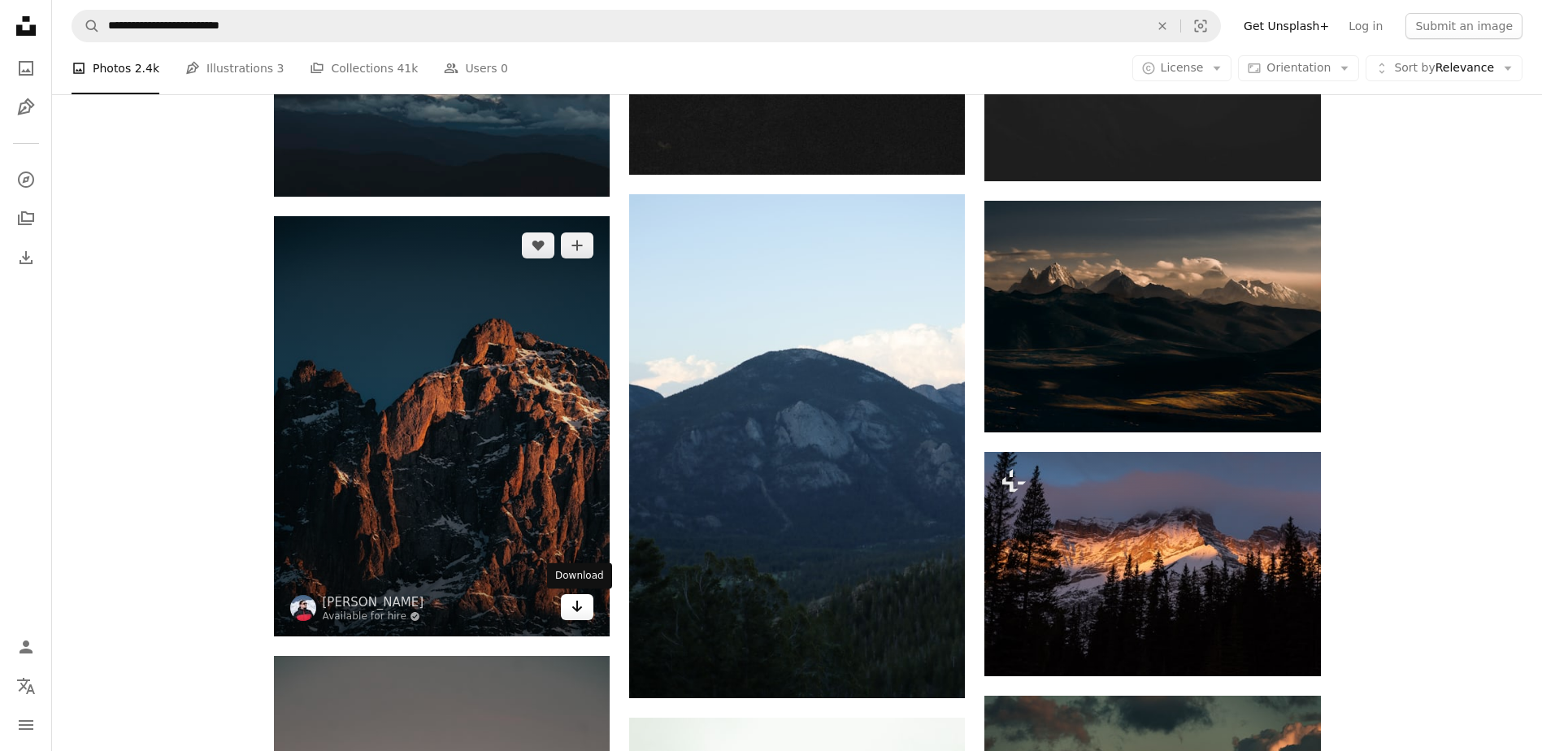
click at [575, 607] on icon "Arrow pointing down" at bounding box center [577, 607] width 13 height 20
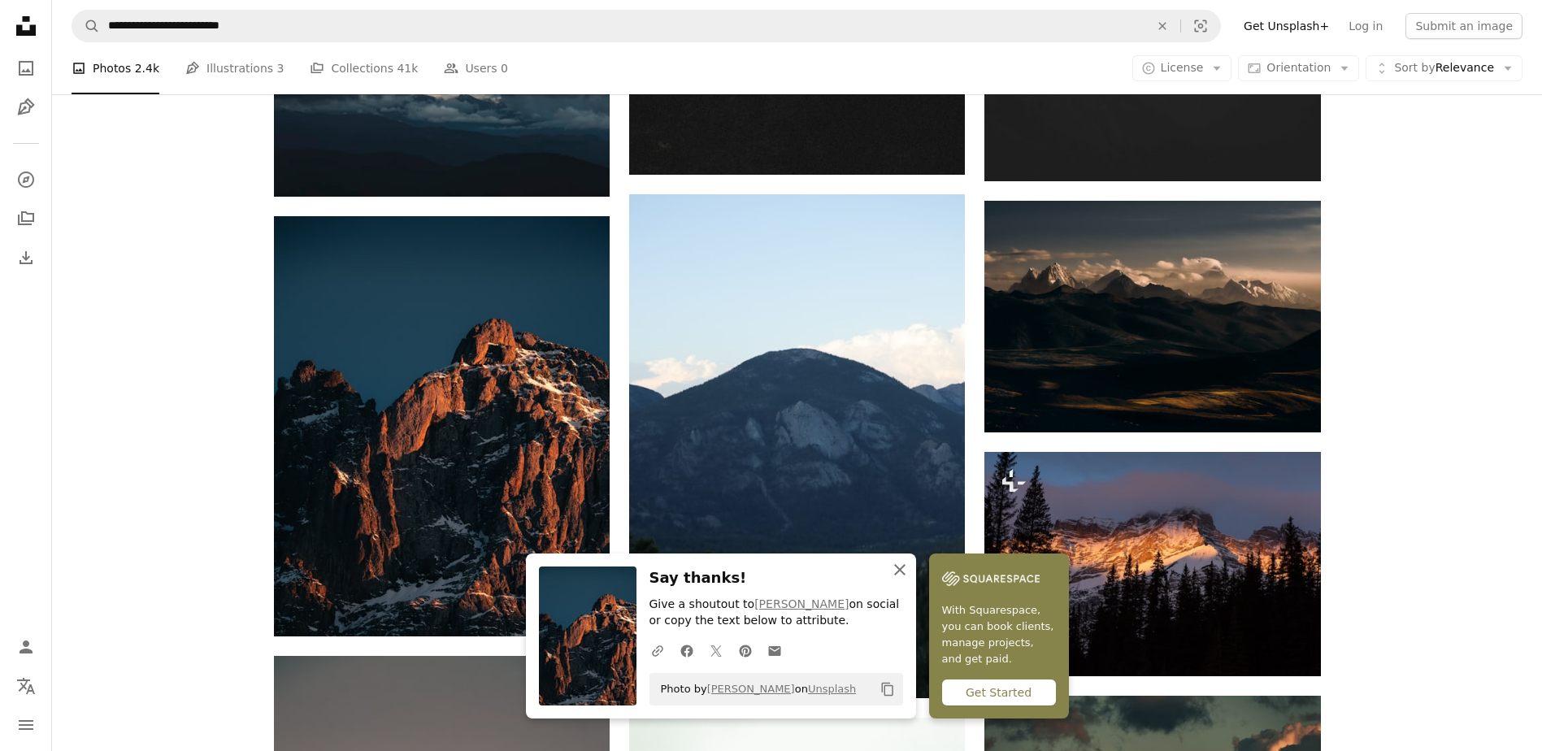
click at [902, 571] on icon "button" at bounding box center [899, 569] width 11 height 11
